Goal: Navigation & Orientation: Understand site structure

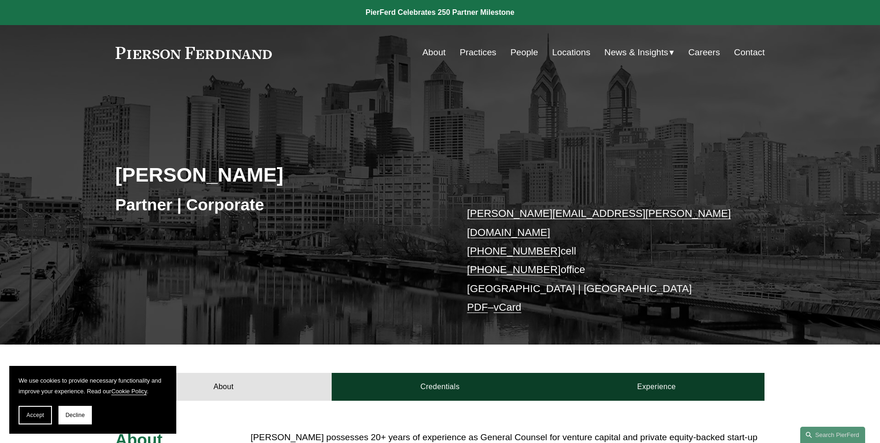
click at [478, 54] on link "Practices" at bounding box center [478, 53] width 37 height 18
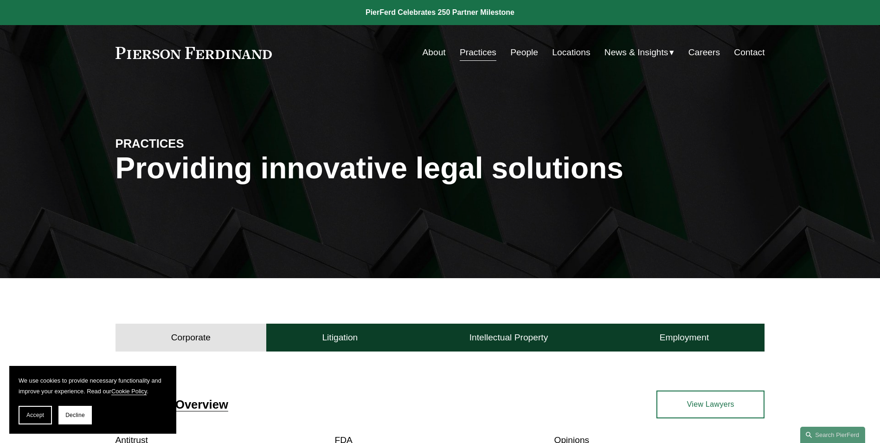
click at [203, 59] on div "About Practices People Locations News & Insights News" at bounding box center [441, 53] width 650 height 18
click at [201, 49] on link at bounding box center [194, 53] width 157 height 12
